Goal: Find specific page/section: Find specific page/section

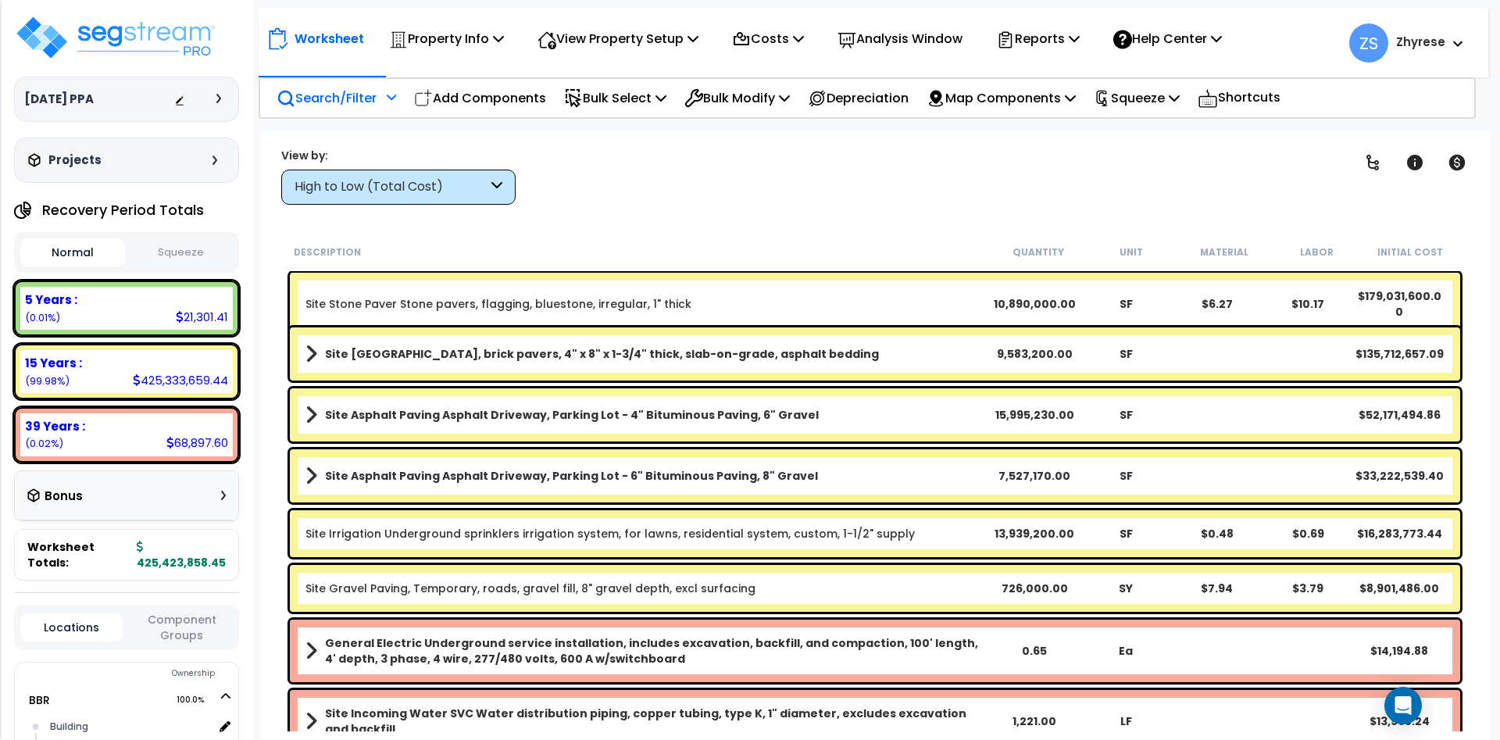
scroll to position [281, 0]
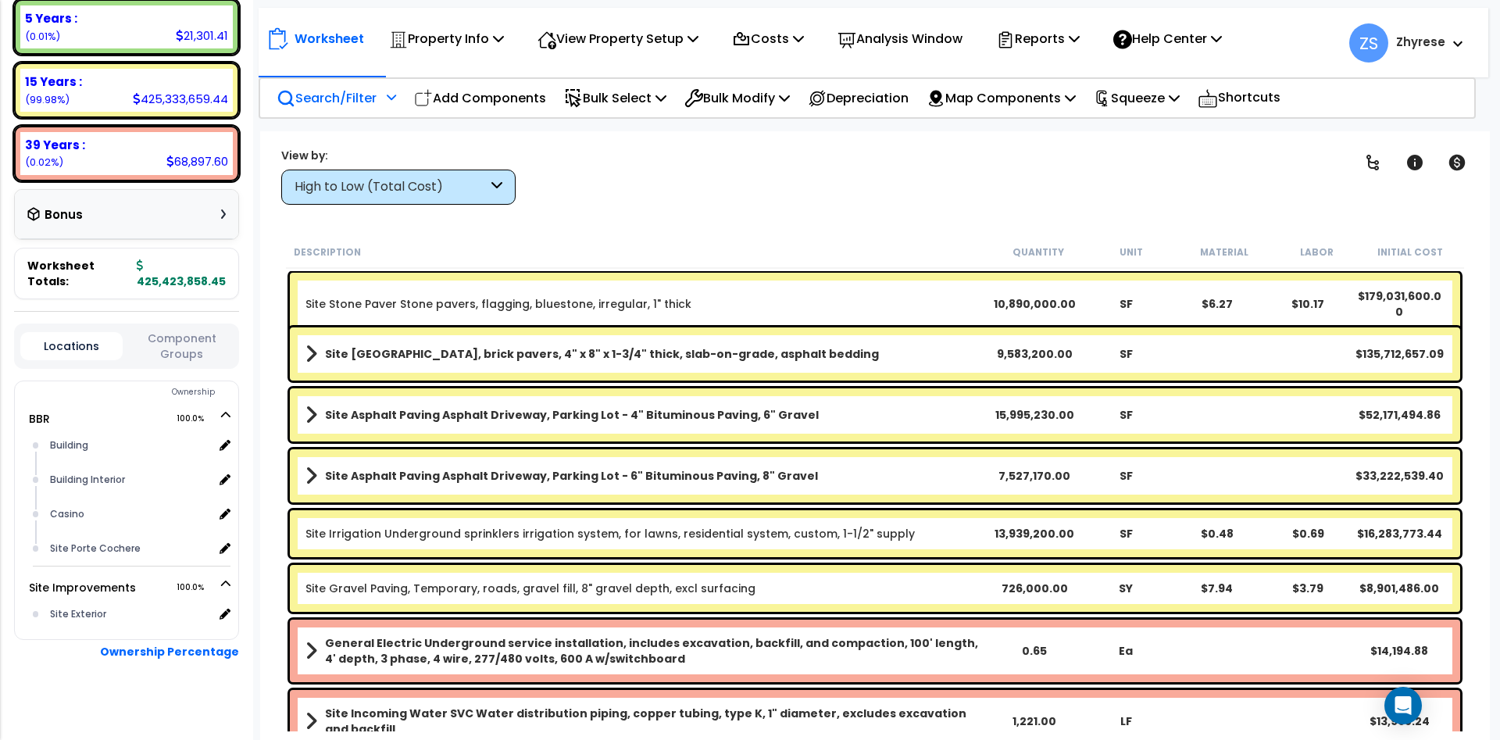
click at [354, 97] on p "Search/Filter" at bounding box center [327, 98] width 100 height 21
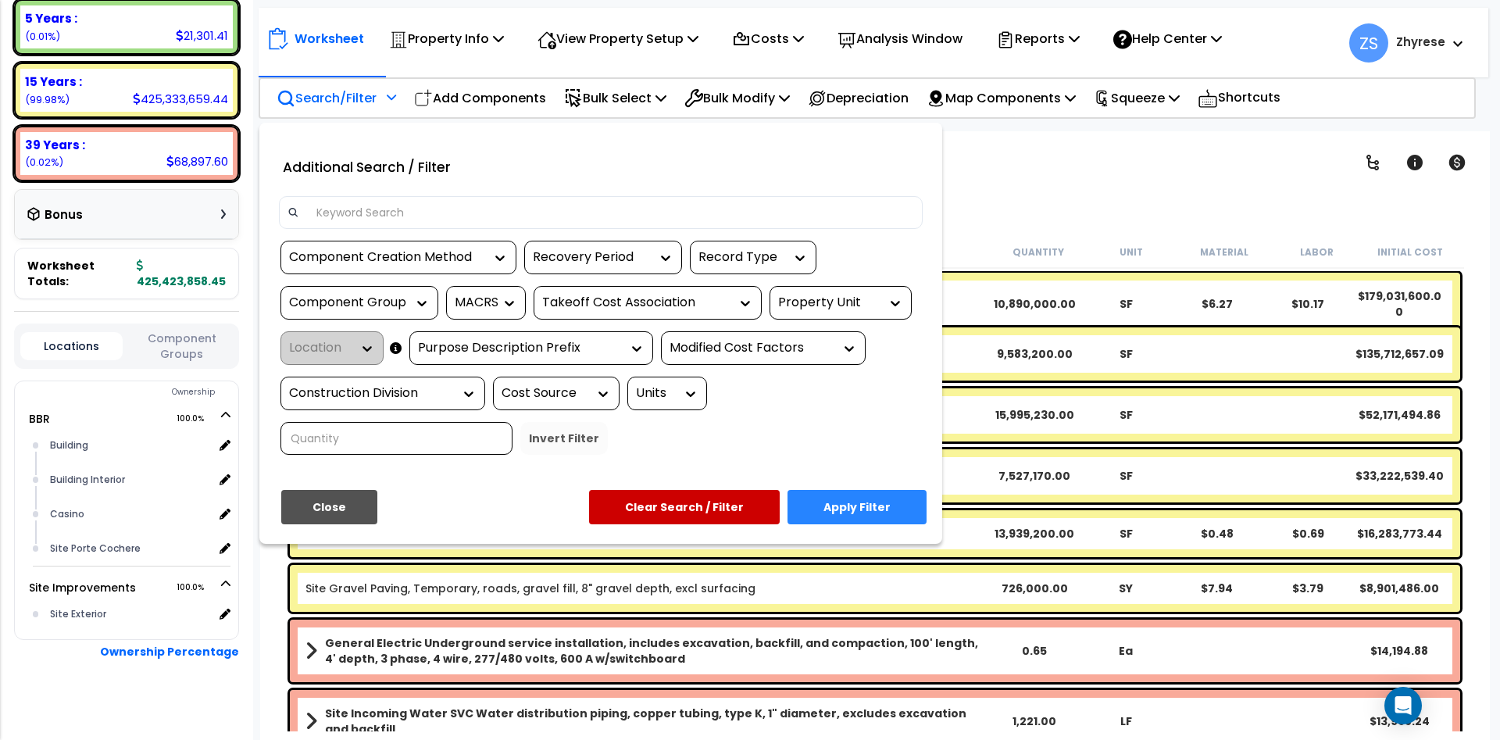
click at [353, 350] on div "Location" at bounding box center [332, 348] width 103 height 34
click at [829, 293] on div "Property Unit" at bounding box center [841, 303] width 142 height 34
click at [851, 317] on div "Property Unit" at bounding box center [841, 303] width 142 height 34
click at [832, 294] on div "Property Unit" at bounding box center [841, 303] width 142 height 34
click at [817, 313] on div "Property Unit" at bounding box center [841, 303] width 142 height 34
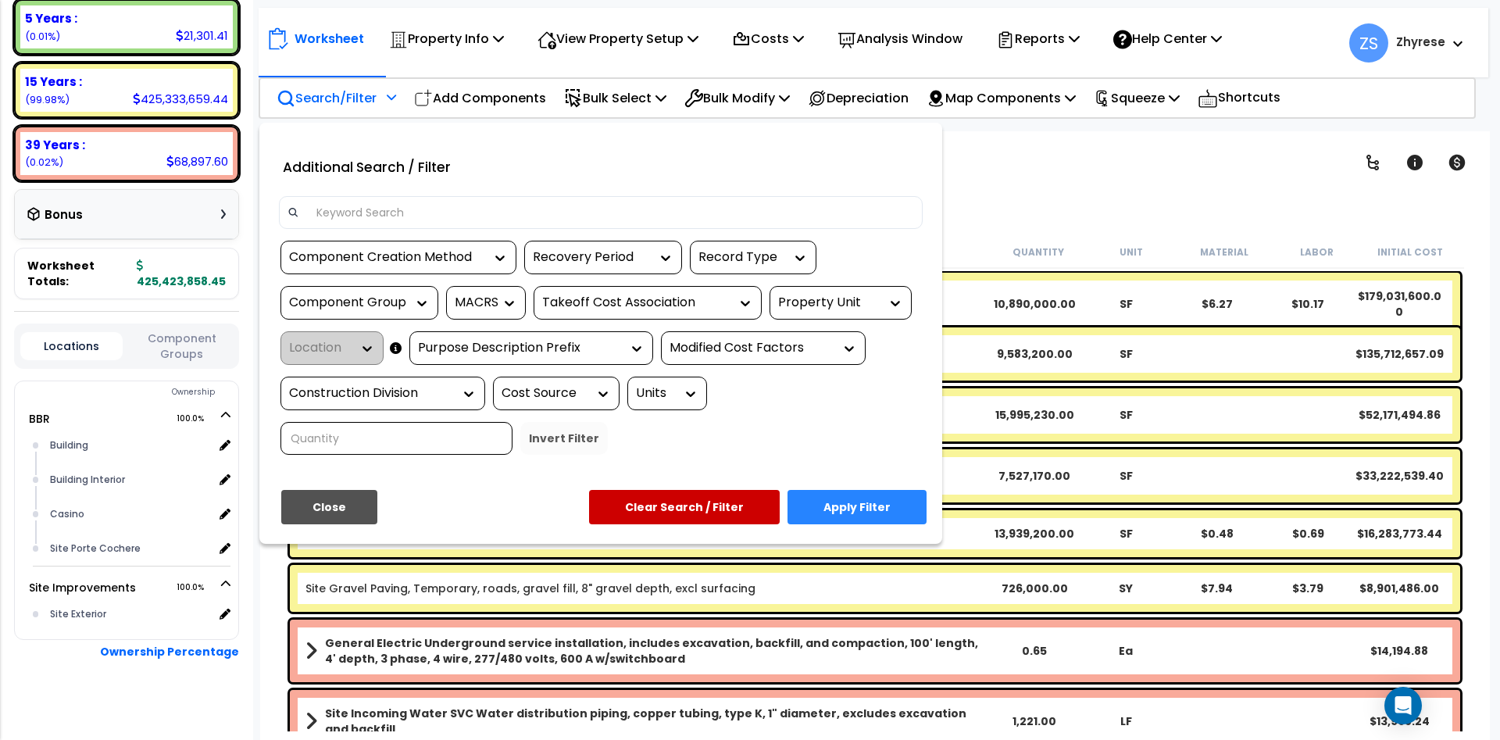
click at [817, 313] on div "Property Unit" at bounding box center [841, 303] width 142 height 34
click at [755, 193] on div "Additional Search / Filter" at bounding box center [600, 171] width 667 height 51
click at [1276, 199] on div at bounding box center [750, 370] width 1500 height 740
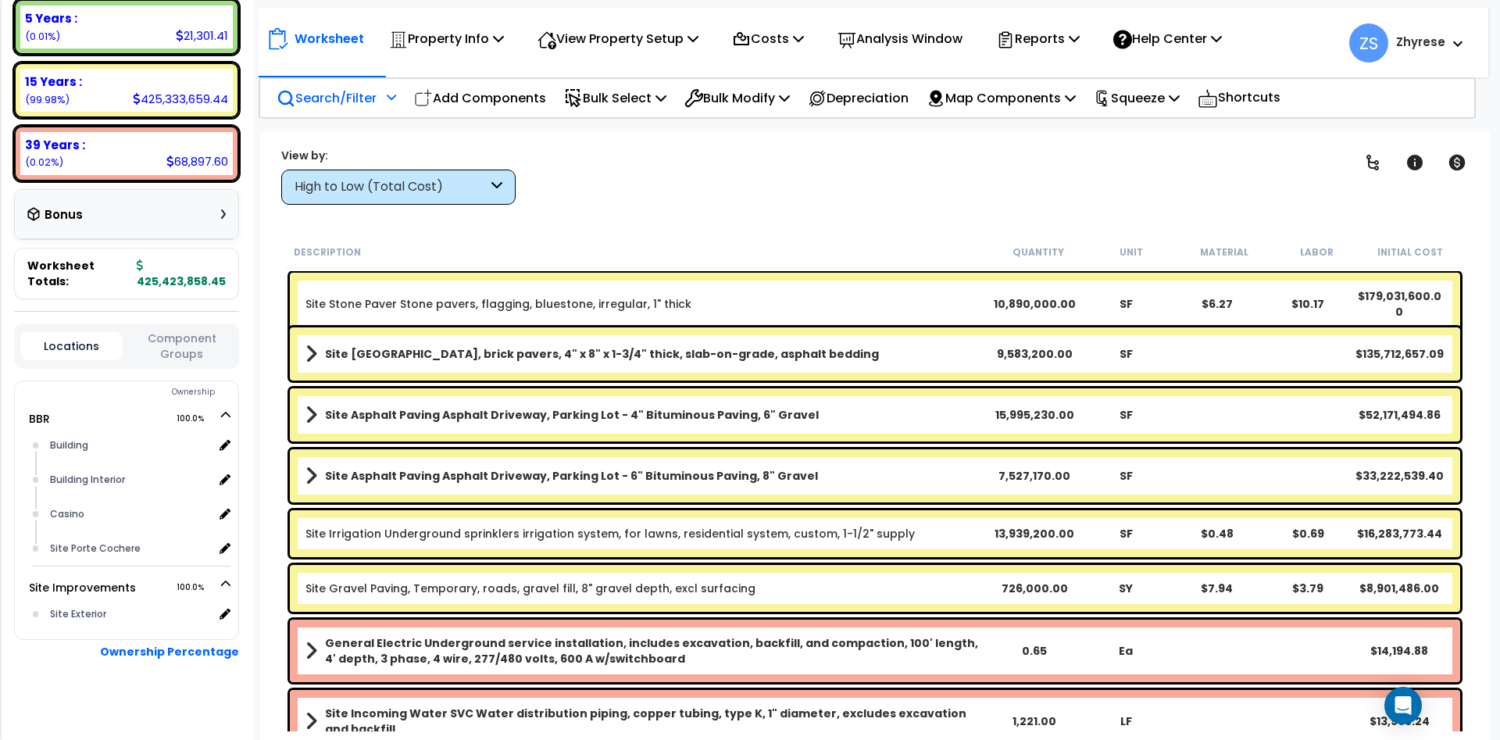
click at [345, 109] on div "Search/Filter Additional Search / Filter" at bounding box center [337, 98] width 120 height 37
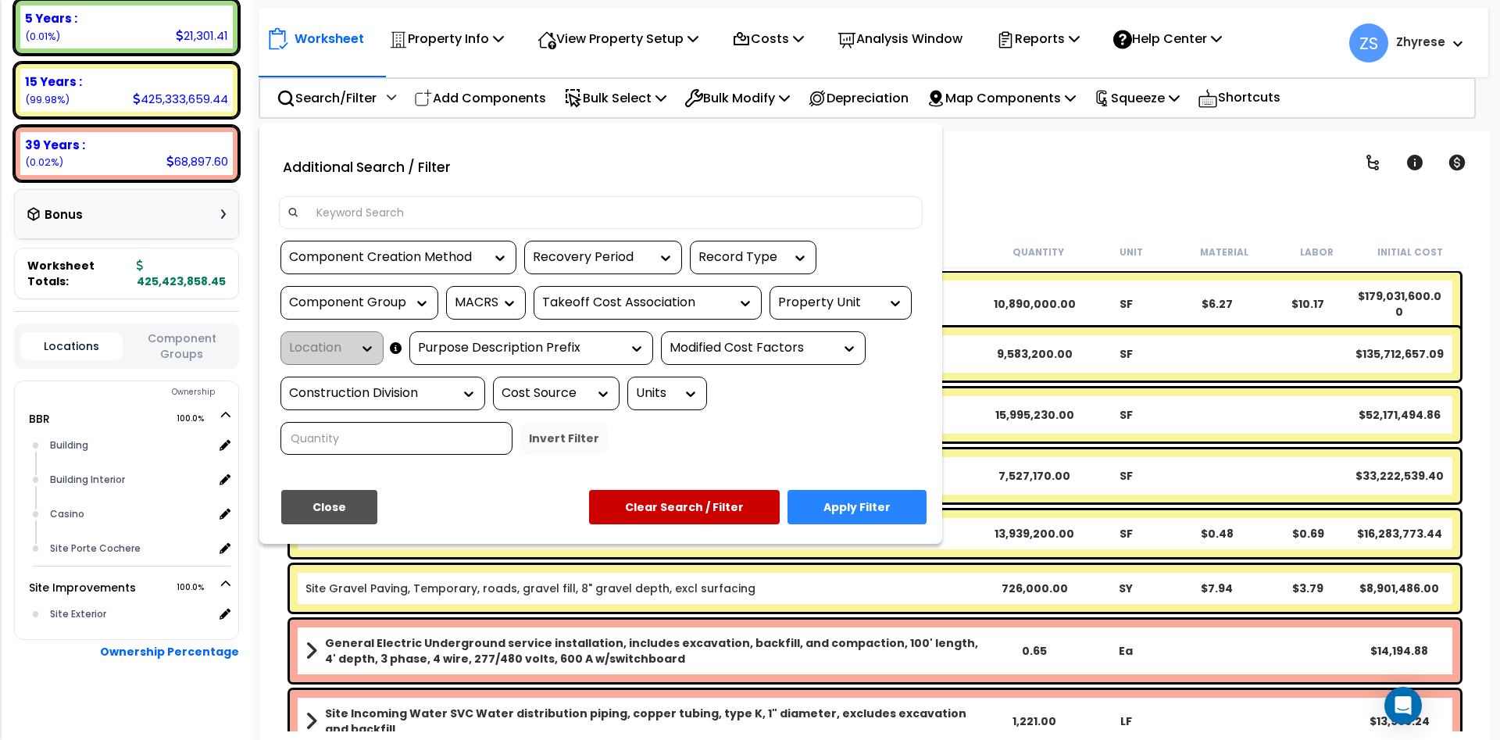
click at [821, 288] on div "Property Unit" at bounding box center [841, 303] width 142 height 34
click at [821, 308] on div "Property Unit" at bounding box center [829, 303] width 102 height 18
click at [821, 307] on div "Property Unit" at bounding box center [829, 303] width 102 height 18
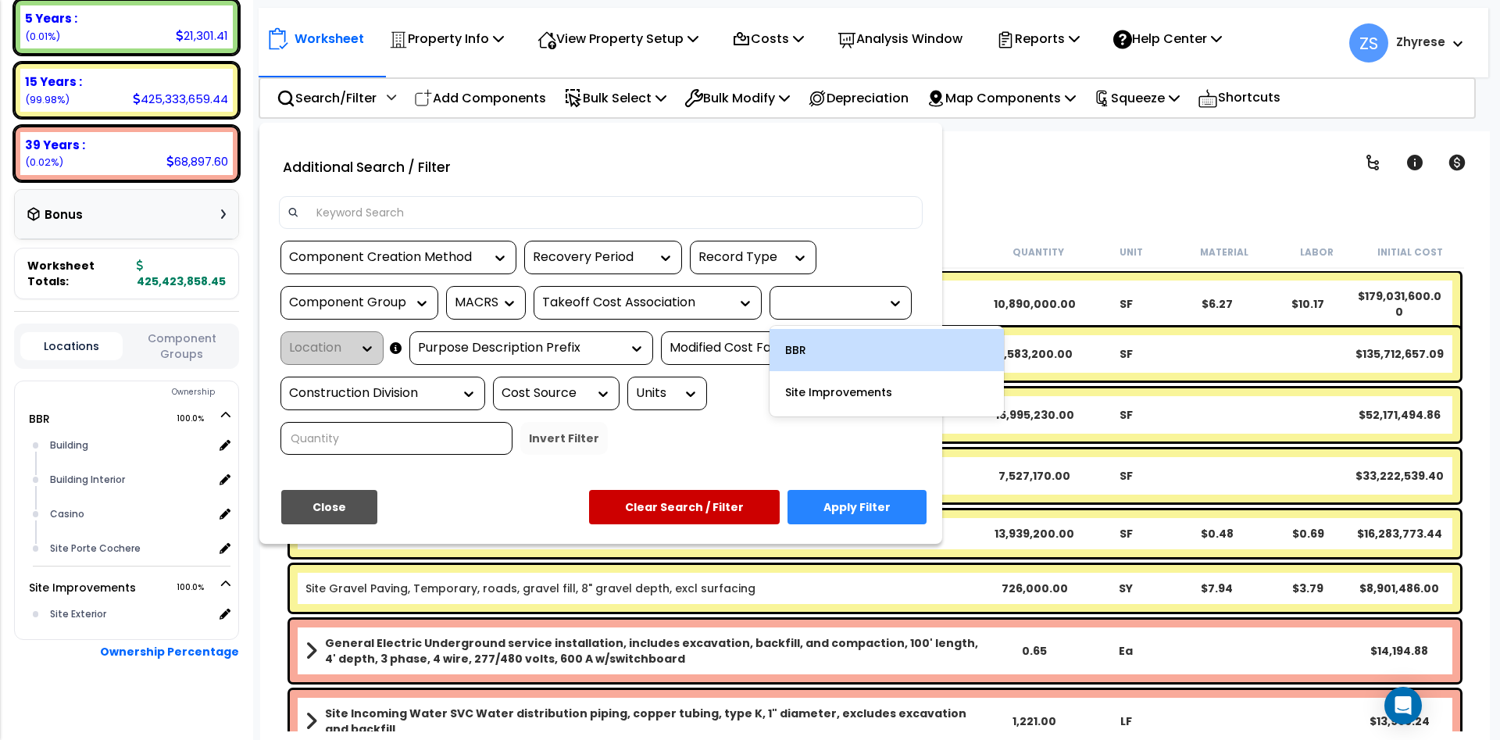
click at [814, 348] on div "BBR" at bounding box center [887, 350] width 234 height 42
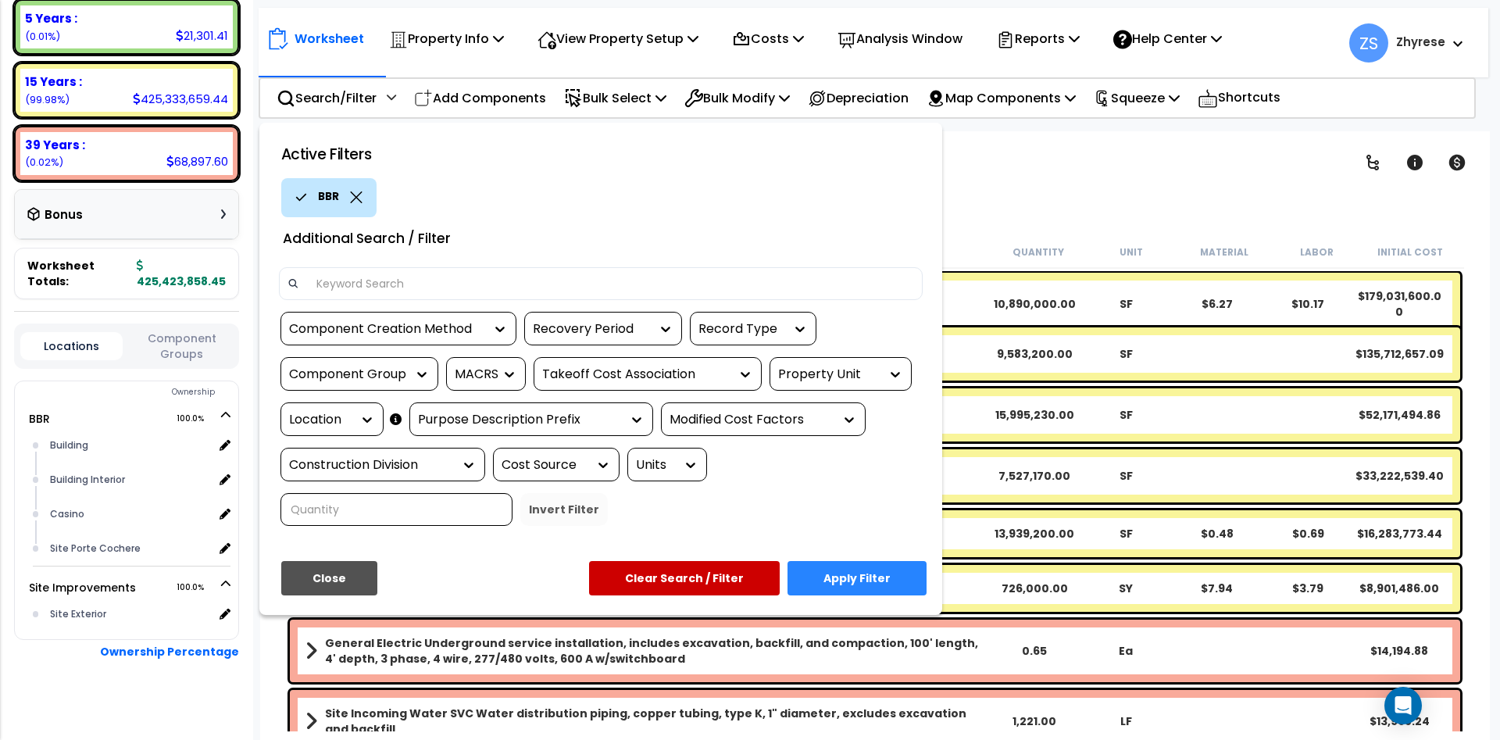
click at [333, 414] on div "Location" at bounding box center [320, 420] width 63 height 18
click at [341, 427] on div "Location" at bounding box center [320, 420] width 63 height 18
click at [338, 420] on div "Location" at bounding box center [320, 420] width 63 height 18
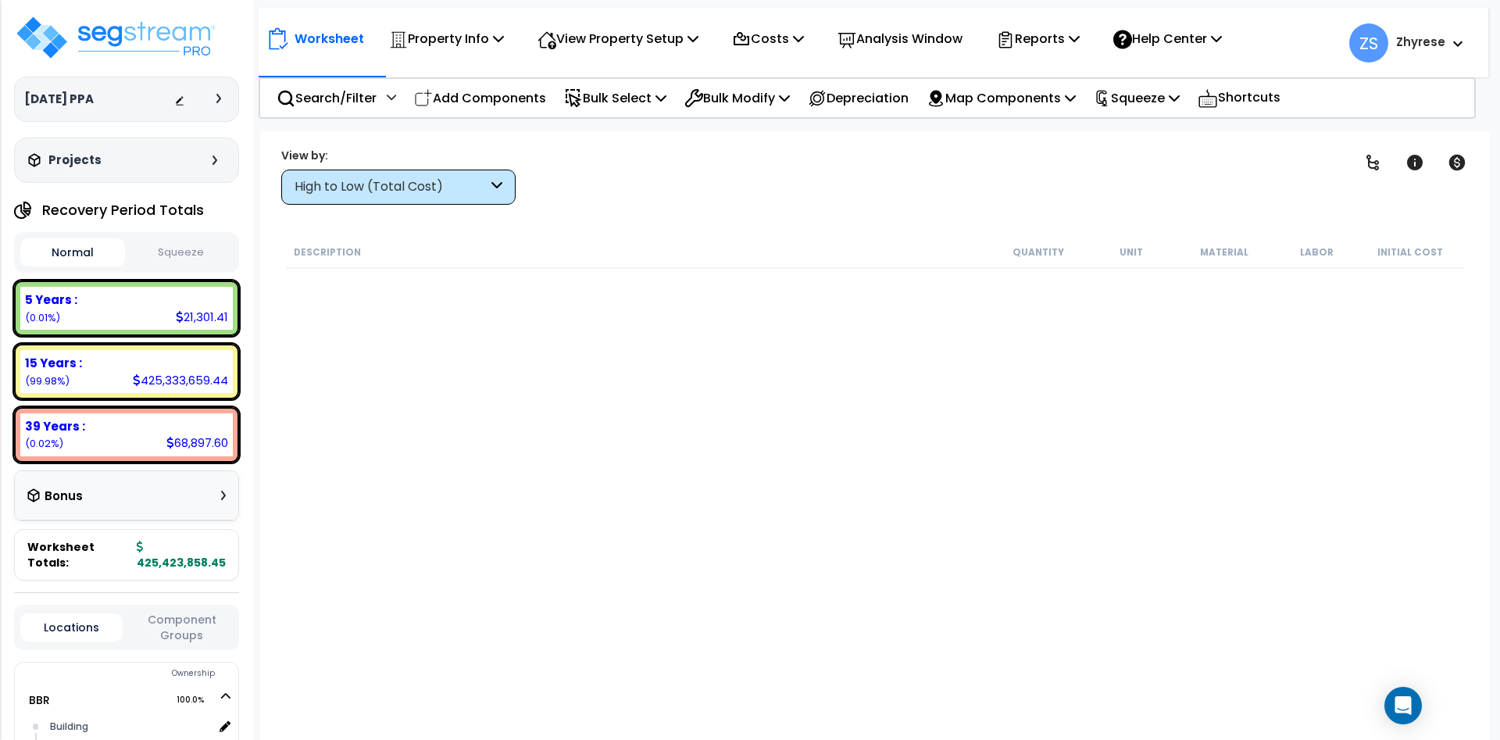
scroll to position [102, 0]
